Goal: Information Seeking & Learning: Learn about a topic

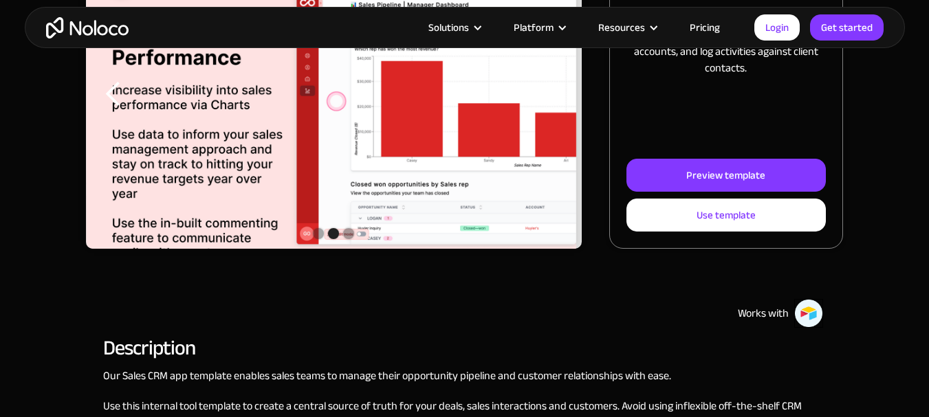
scroll to position [275, 0]
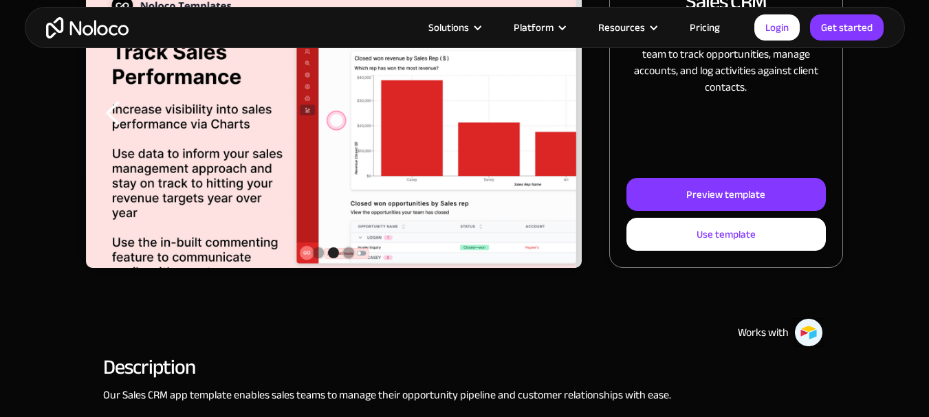
click at [331, 254] on div "Show slide 2 of 3" at bounding box center [333, 252] width 11 height 11
click at [316, 254] on div "Show slide 1 of 3" at bounding box center [318, 252] width 11 height 11
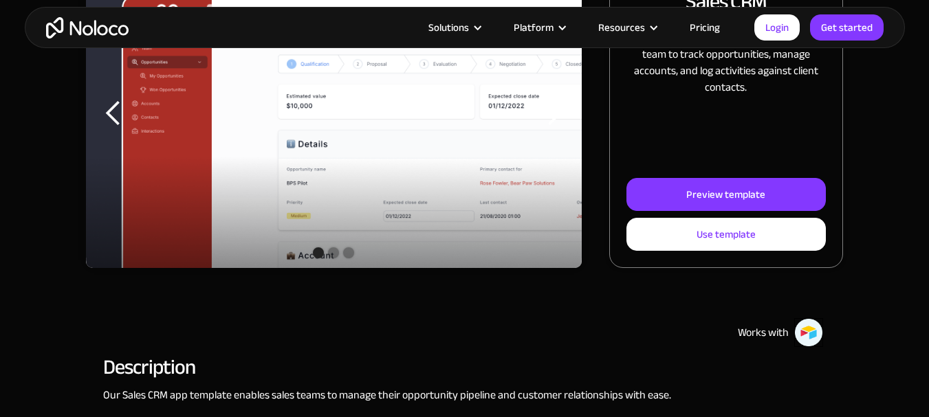
click at [339, 252] on div "Show slide 2 of 3" at bounding box center [333, 252] width 11 height 11
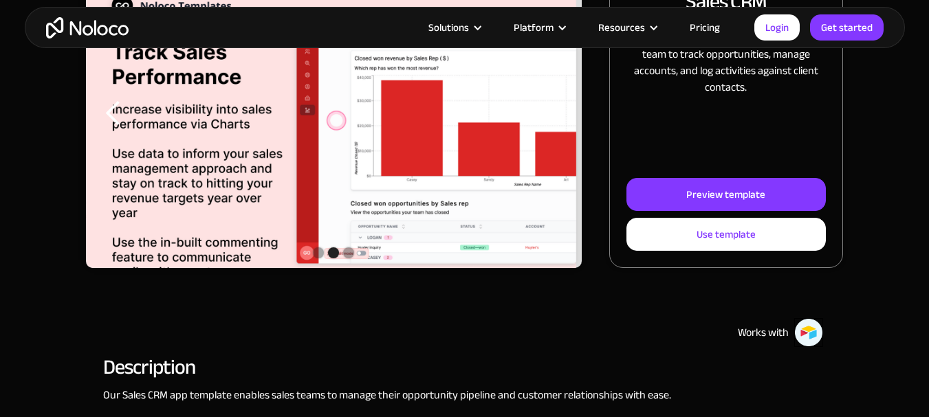
click at [351, 252] on div "Show slide 3 of 3" at bounding box center [348, 252] width 11 height 11
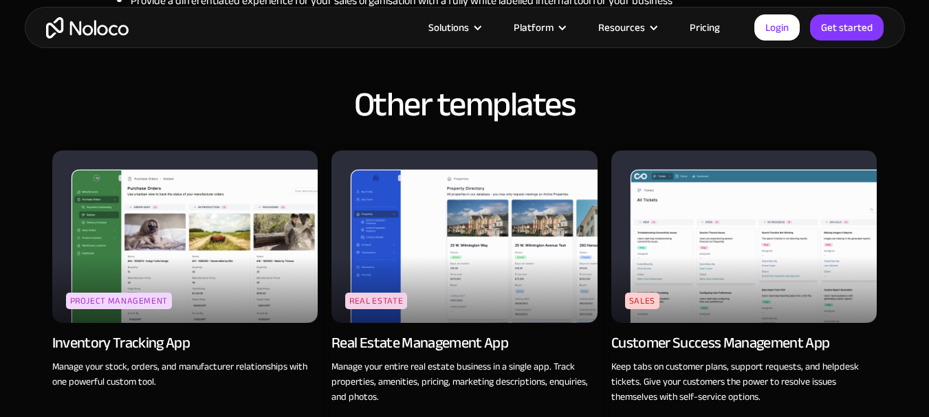
scroll to position [1512, 0]
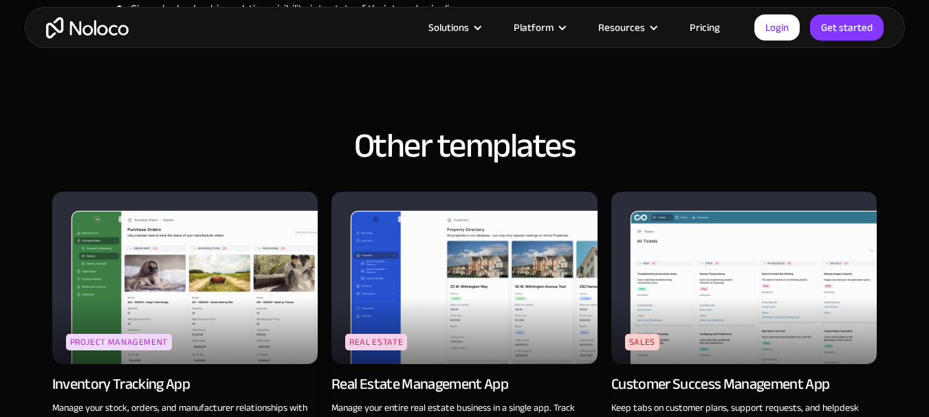
click at [401, 235] on img at bounding box center [464, 278] width 266 height 173
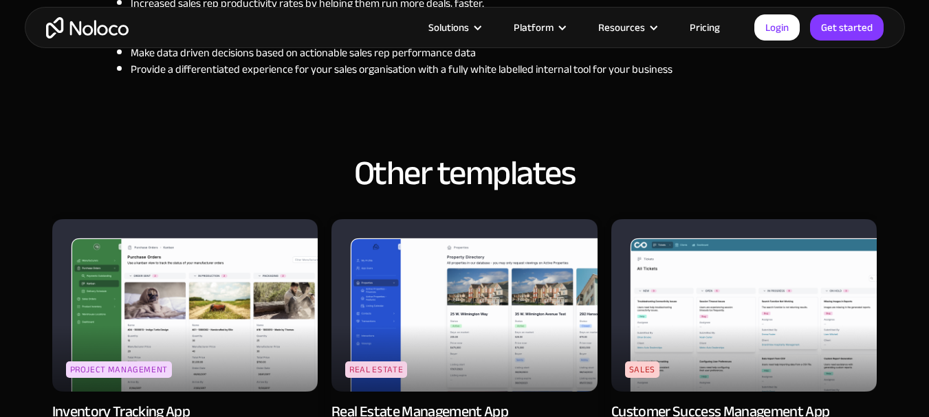
click at [212, 318] on img at bounding box center [185, 305] width 266 height 173
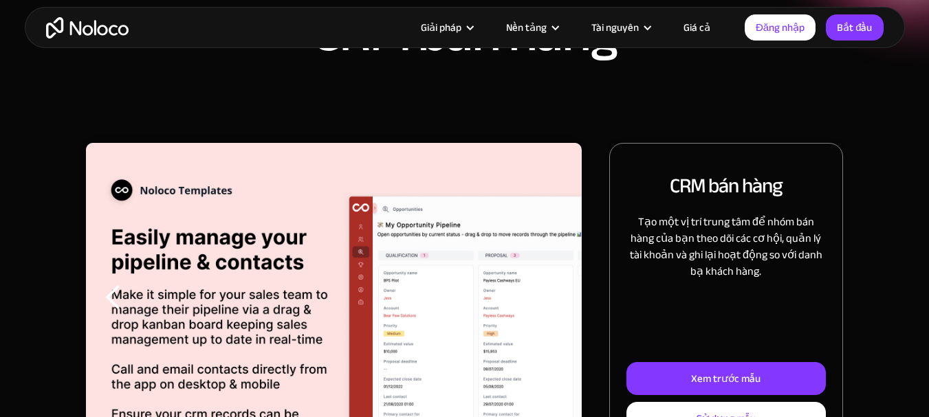
scroll to position [0, 0]
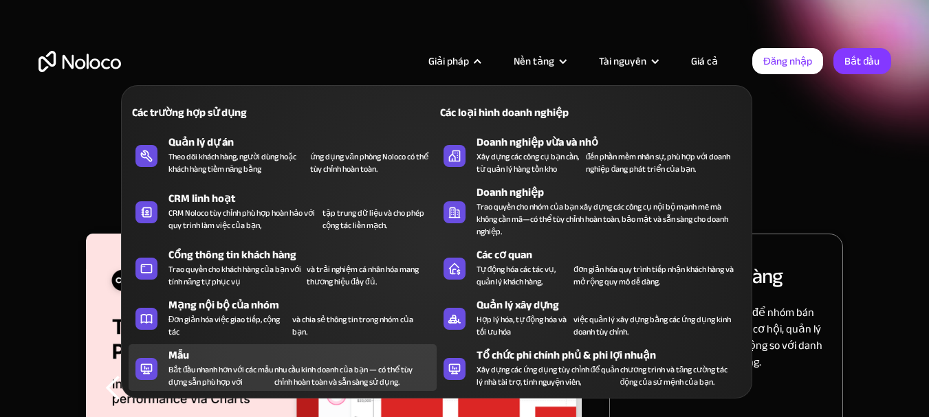
click at [232, 360] on div "Mẫu" at bounding box center [305, 355] width 274 height 16
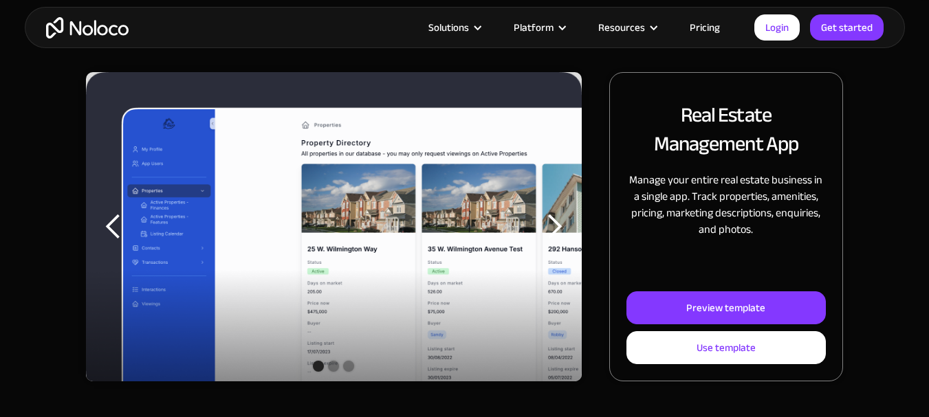
scroll to position [206, 0]
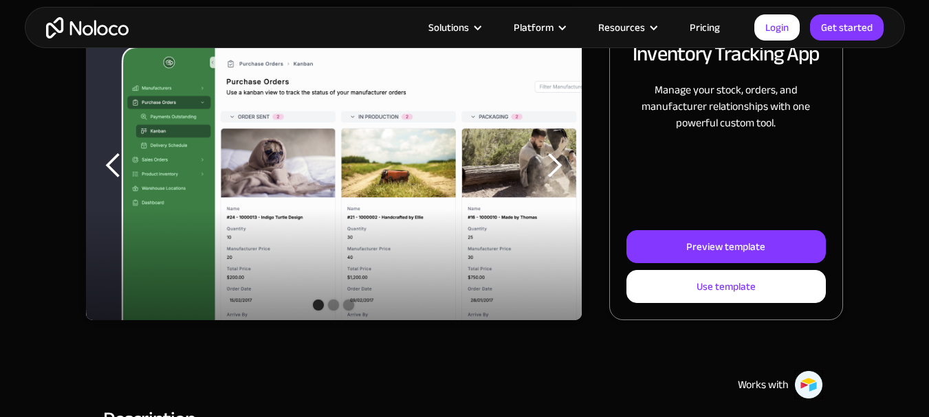
scroll to position [206, 0]
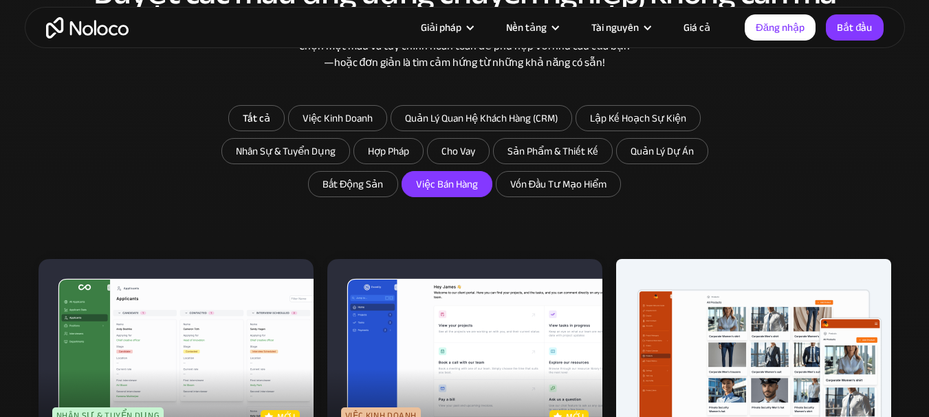
scroll to position [893, 0]
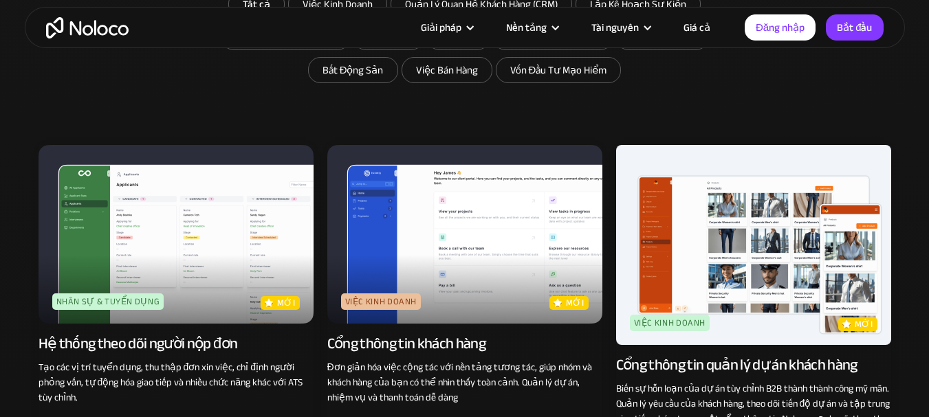
click at [446, 196] on img at bounding box center [464, 234] width 275 height 179
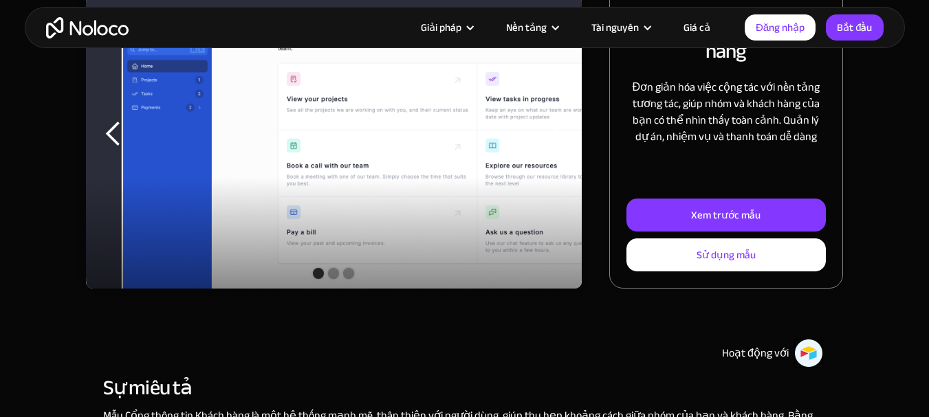
scroll to position [206, 0]
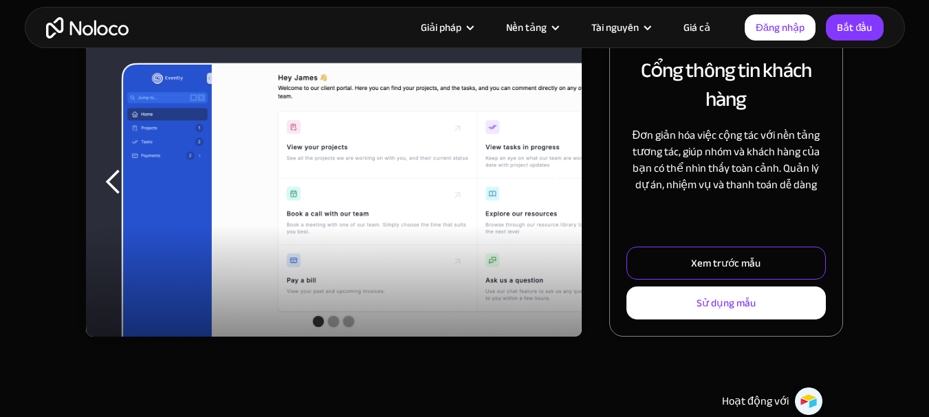
click at [693, 258] on font "Xem trước mẫu" at bounding box center [725, 263] width 69 height 19
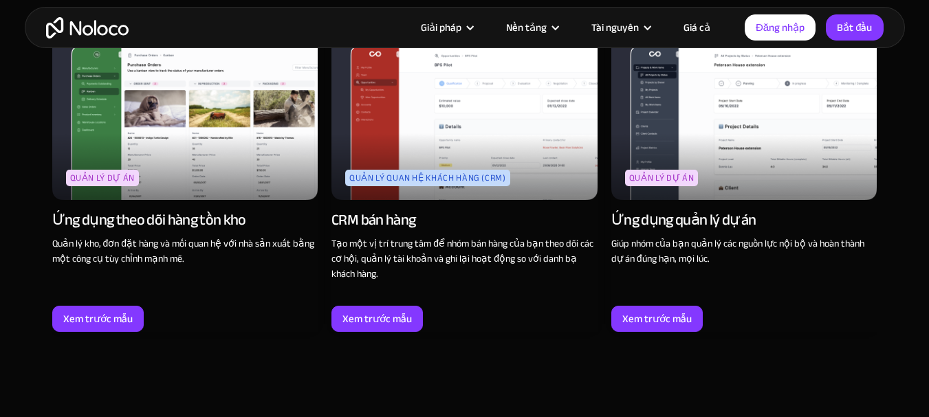
scroll to position [1581, 0]
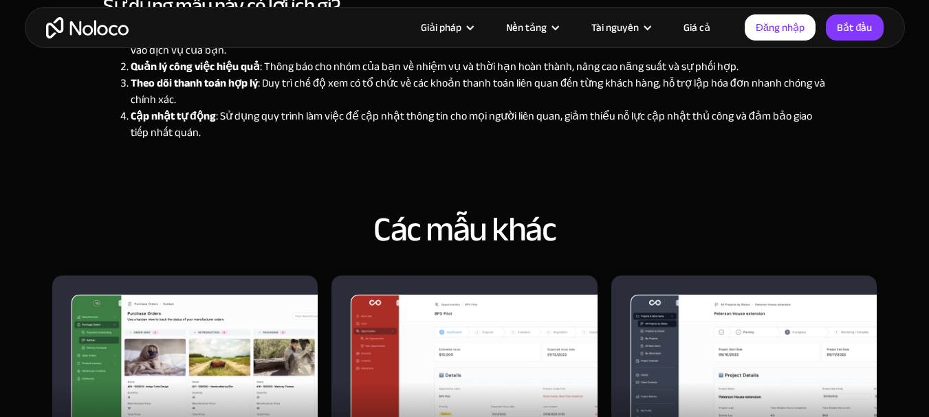
drag, startPoint x: 697, startPoint y: 194, endPoint x: 0, endPoint y: 285, distance: 702.9
click at [0, 274] on div "Giải pháp Các trường hợp sử dụng Các loại hình doanh nghiệp Quản lý dự án Theo …" at bounding box center [464, 48] width 929 height 3258
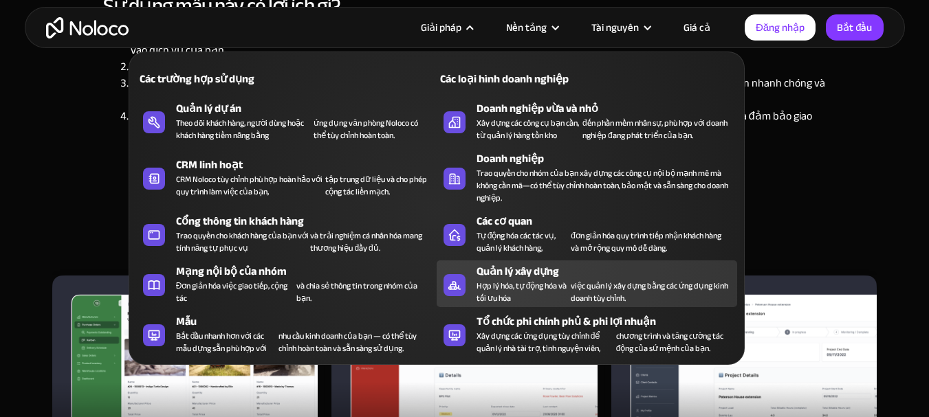
click at [503, 270] on font "Quản lý xây dựng" at bounding box center [517, 271] width 82 height 21
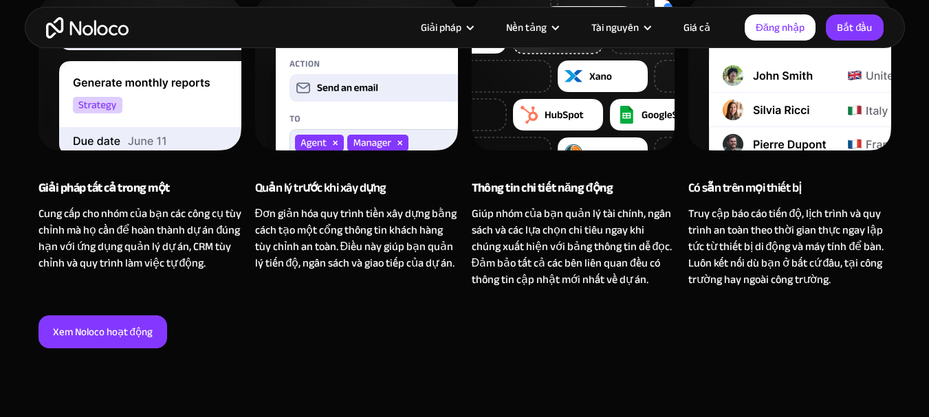
scroll to position [1168, 0]
